Goal: Task Accomplishment & Management: Manage account settings

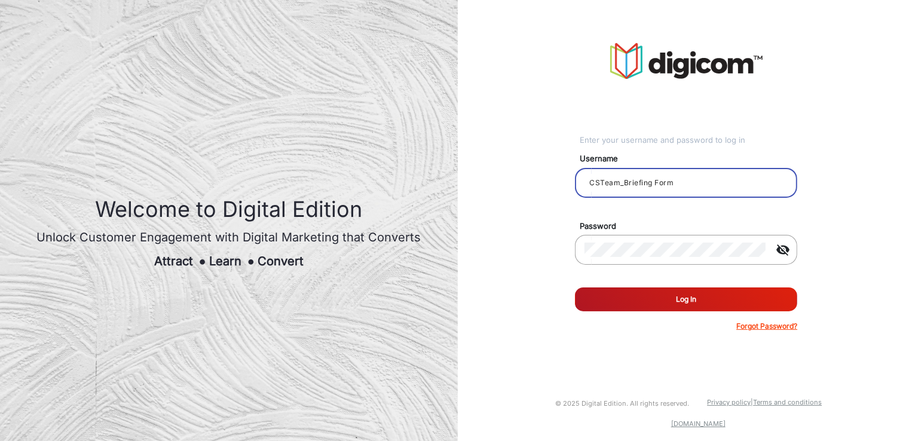
drag, startPoint x: 717, startPoint y: 184, endPoint x: 535, endPoint y: 187, distance: 182.4
click at [535, 187] on div "Enter your username and password to log in Username CSTeam_Briefing Form Passwo…" at bounding box center [687, 187] width 476 height 375
paste input "Rachael"
type input "Rachael"
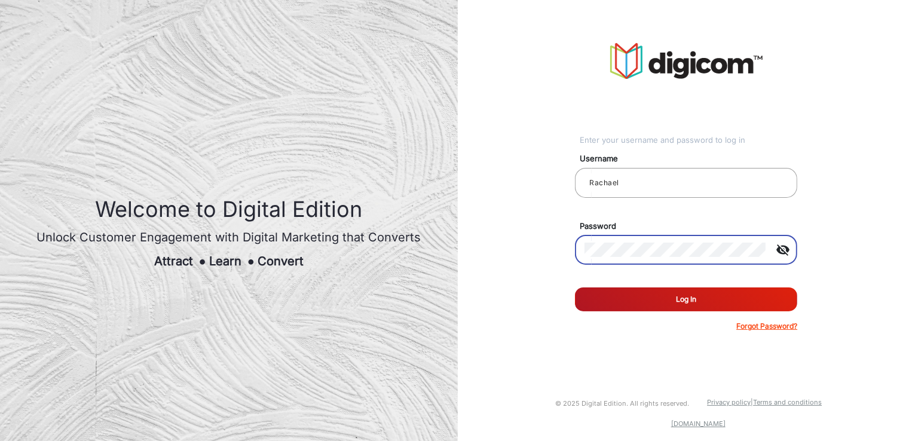
click at [698, 302] on button "Log In" at bounding box center [686, 300] width 222 height 24
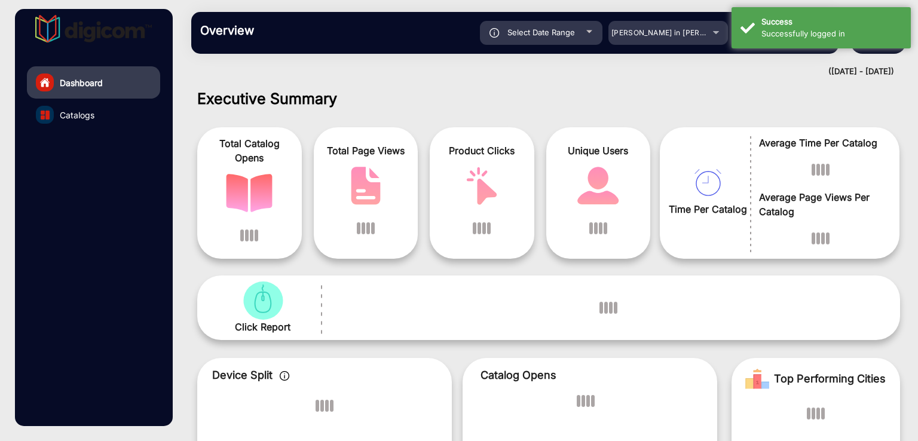
scroll to position [9, 0]
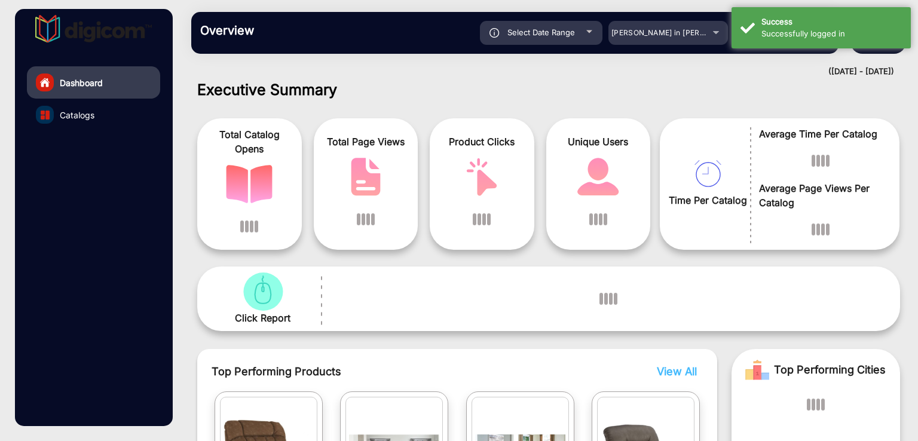
click at [717, 96] on h1 "Executive Summary" at bounding box center [548, 90] width 703 height 18
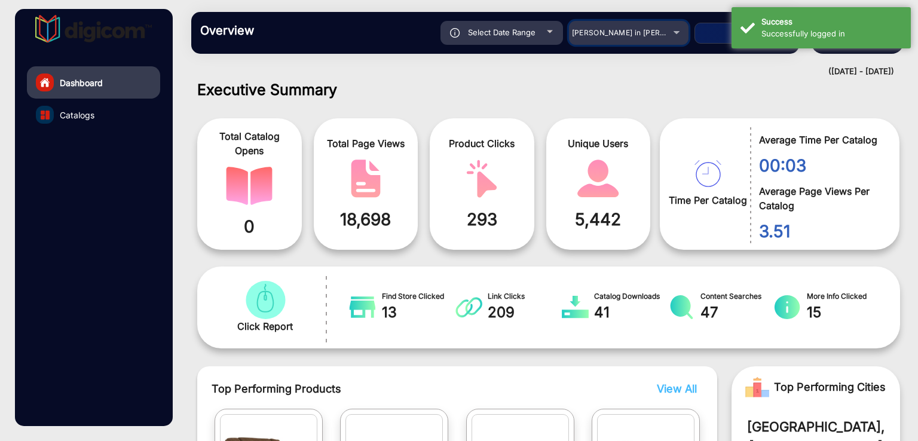
click at [659, 32] on span "[PERSON_NAME] in [PERSON_NAME]" at bounding box center [638, 32] width 132 height 9
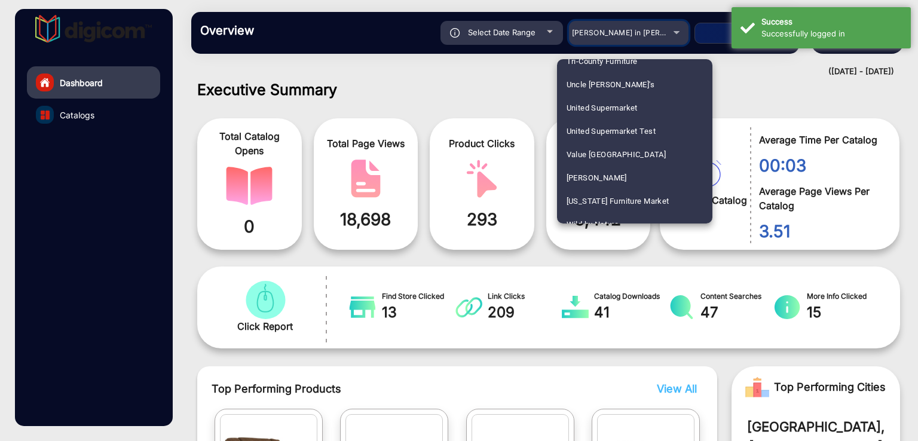
scroll to position [3021, 0]
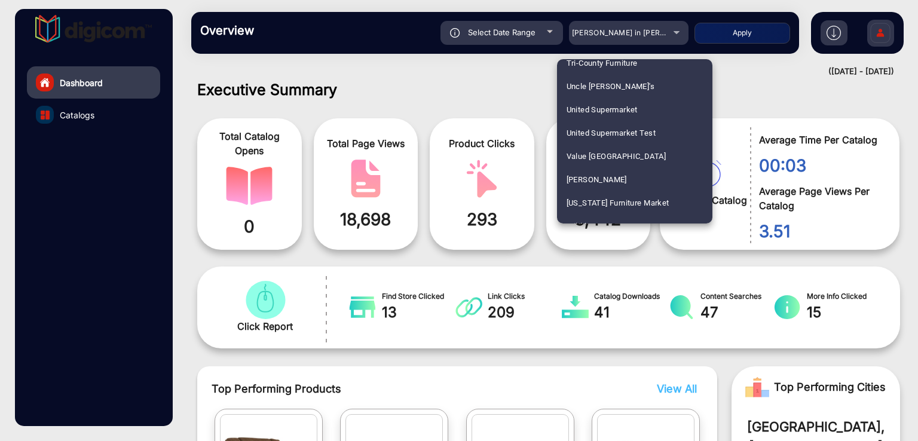
click at [876, 34] on div at bounding box center [459, 220] width 918 height 441
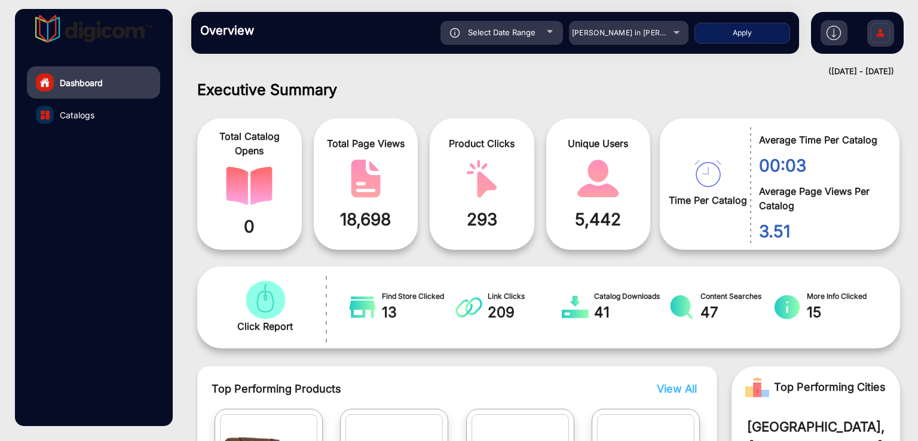
click at [876, 34] on img at bounding box center [880, 35] width 25 height 42
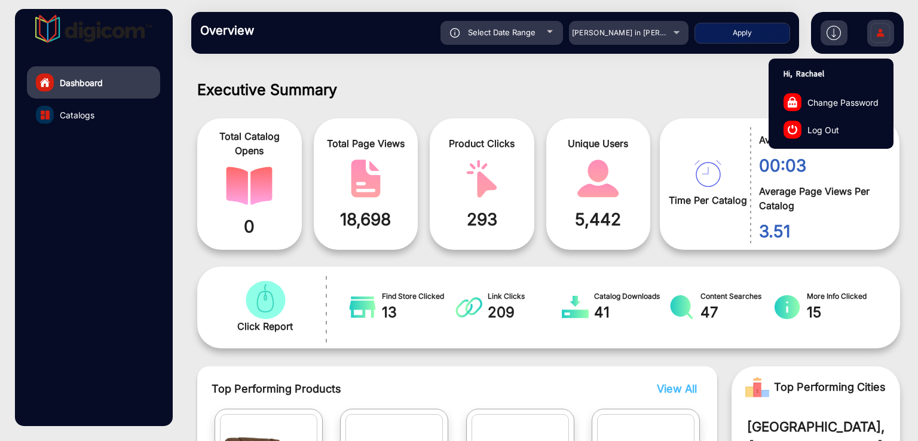
click at [816, 123] on span "Log Out" at bounding box center [824, 129] width 32 height 13
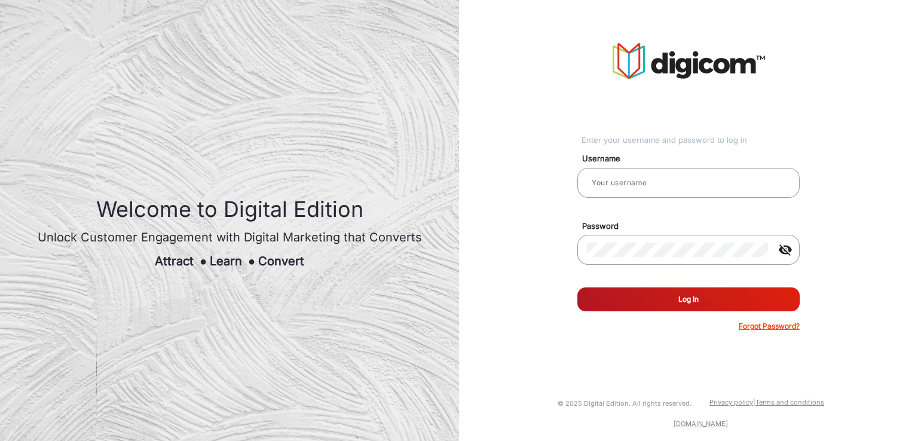
type input "Rachael"
